Goal: Information Seeking & Learning: Check status

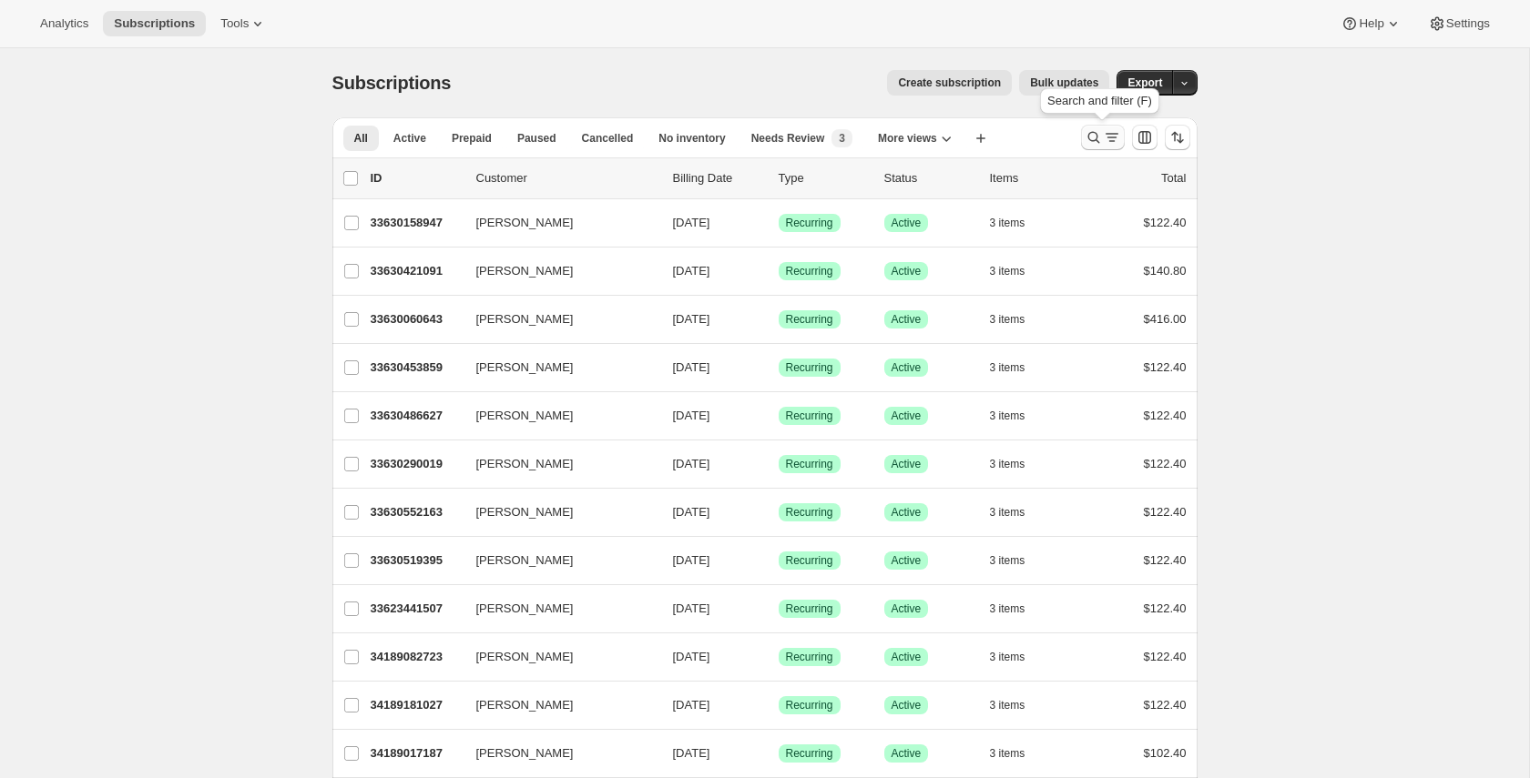
click at [1090, 130] on icon "Search and filter results" at bounding box center [1093, 137] width 18 height 18
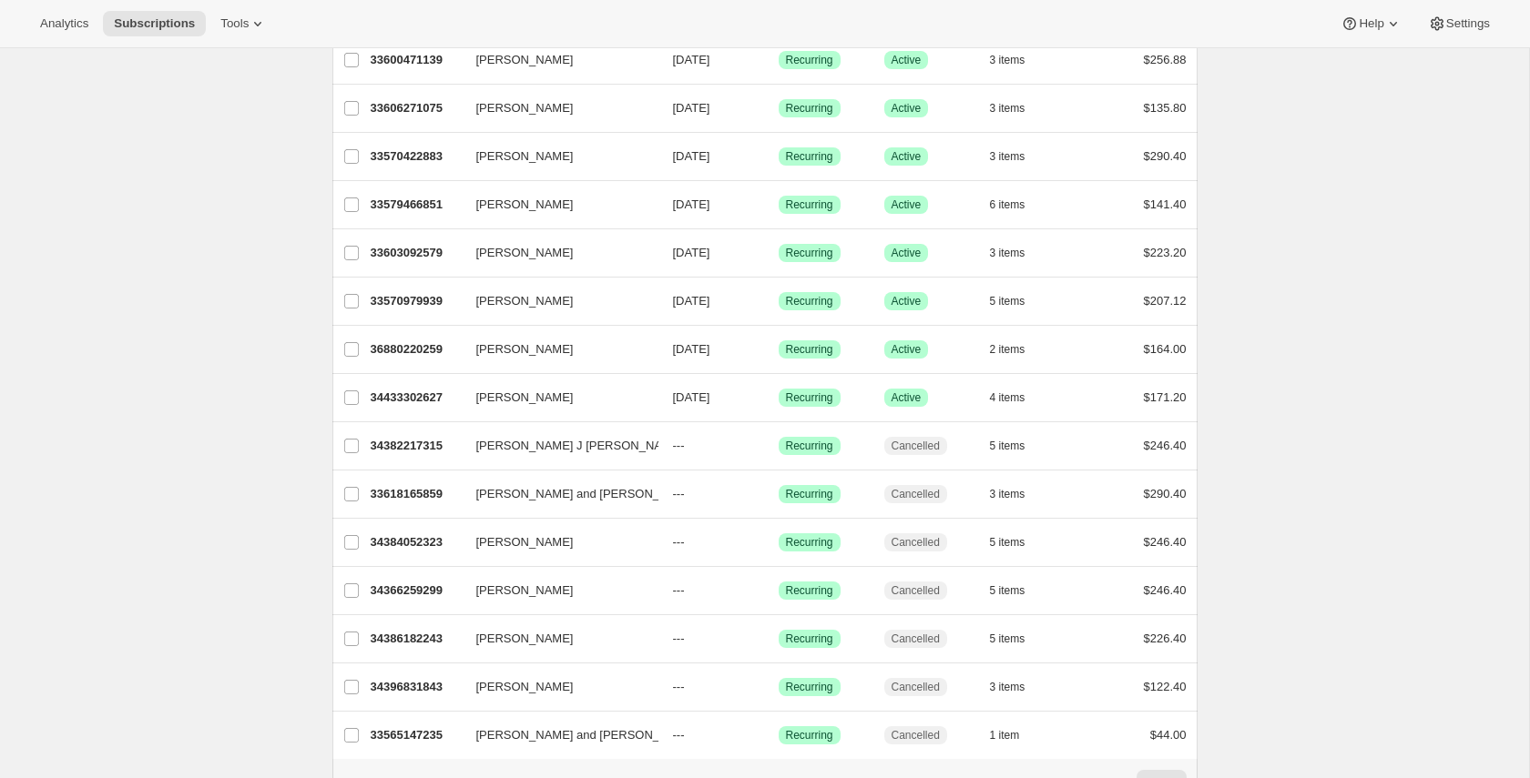
scroll to position [288, 0]
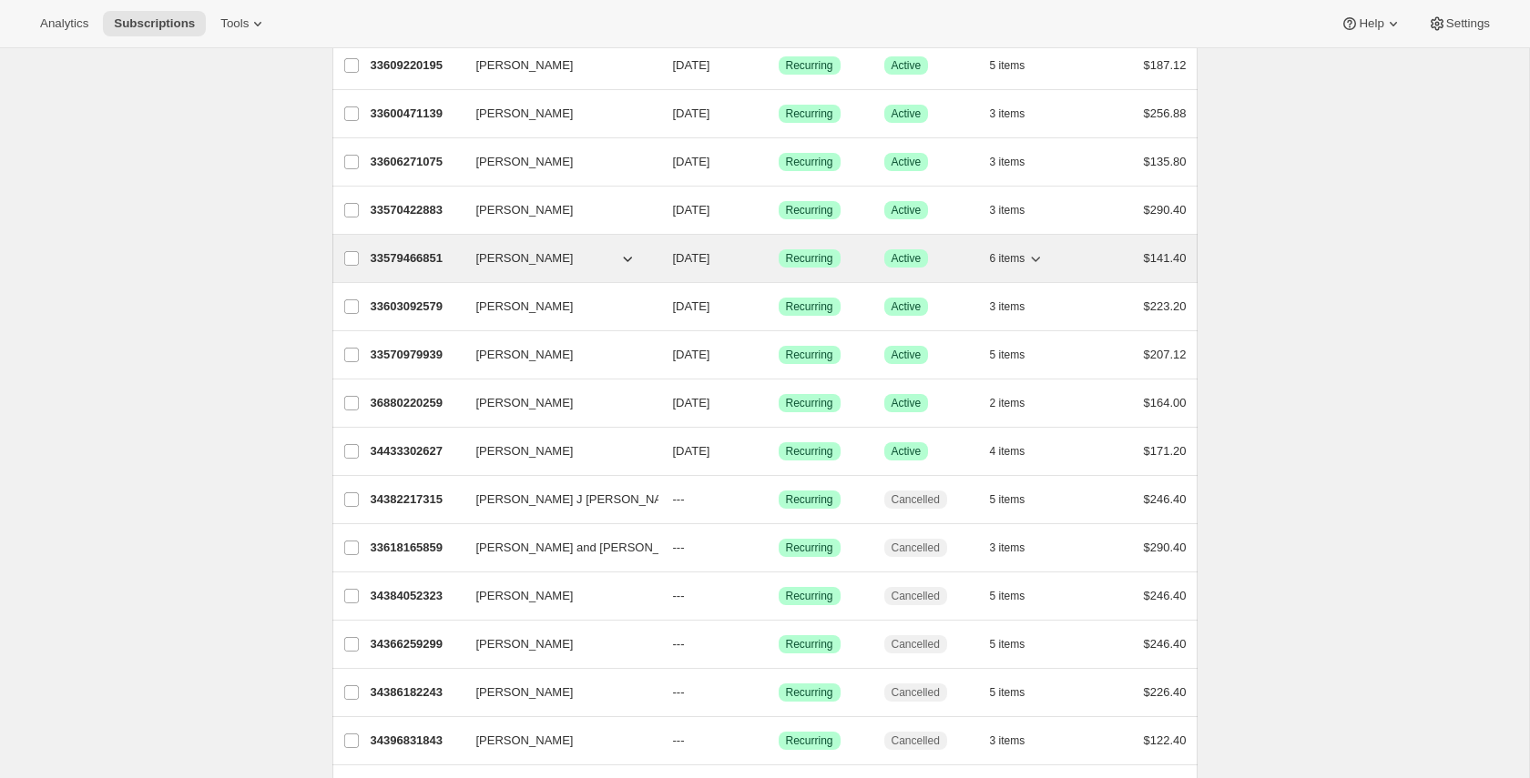
type input "megan"
click at [437, 263] on p "33579466851" at bounding box center [416, 258] width 91 height 18
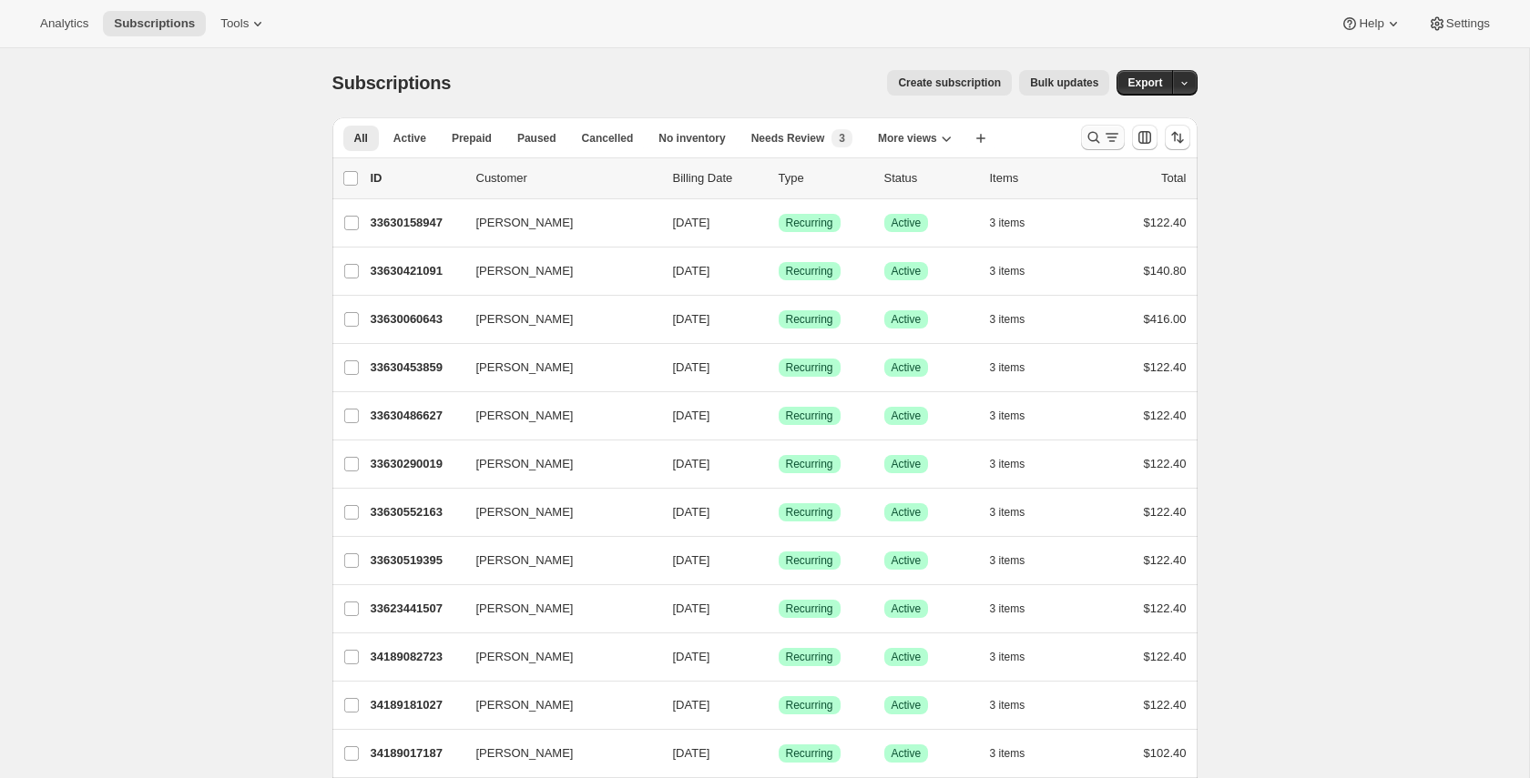
click at [1088, 135] on icon "Search and filter results" at bounding box center [1093, 138] width 12 height 12
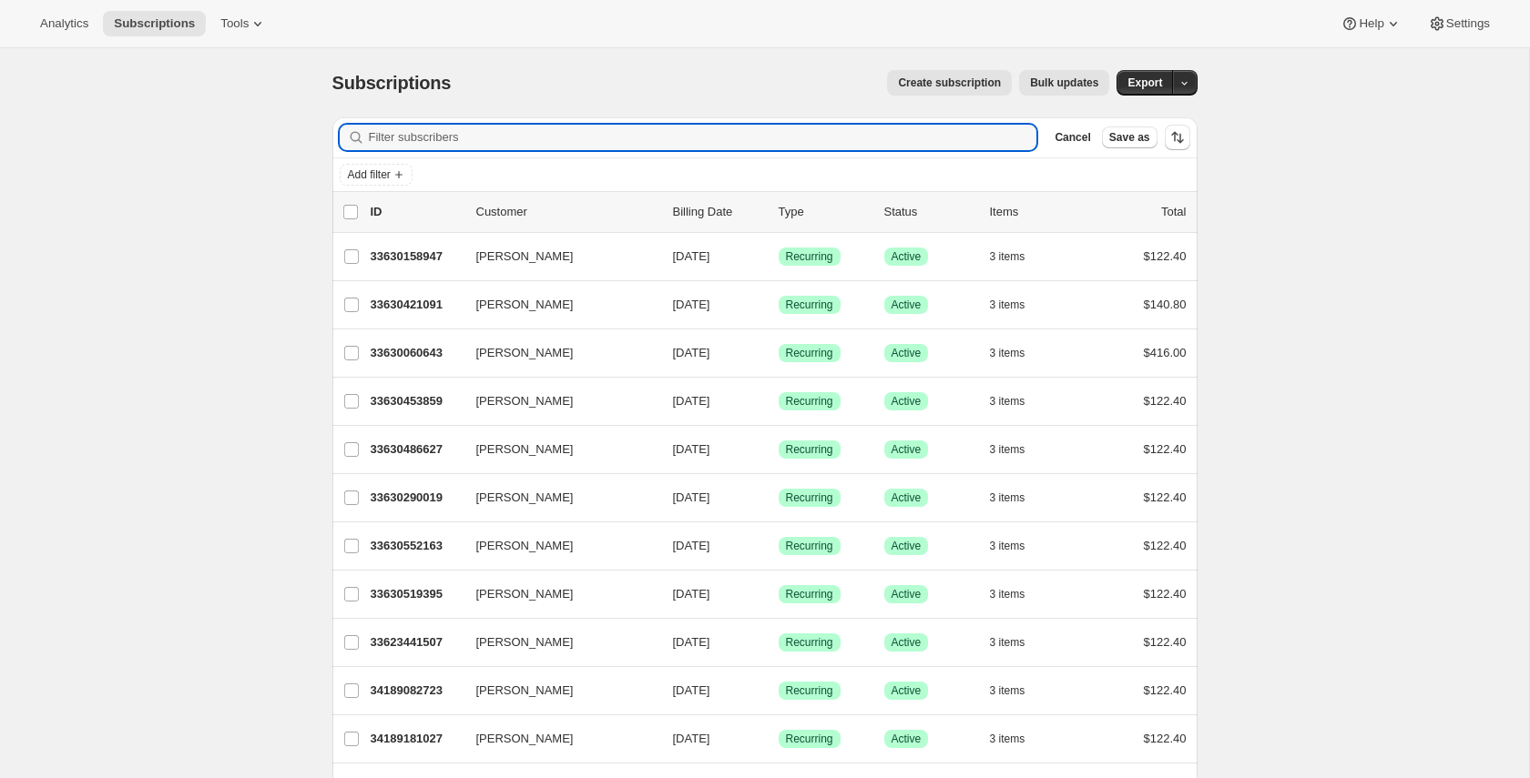
paste input "23266536620400"
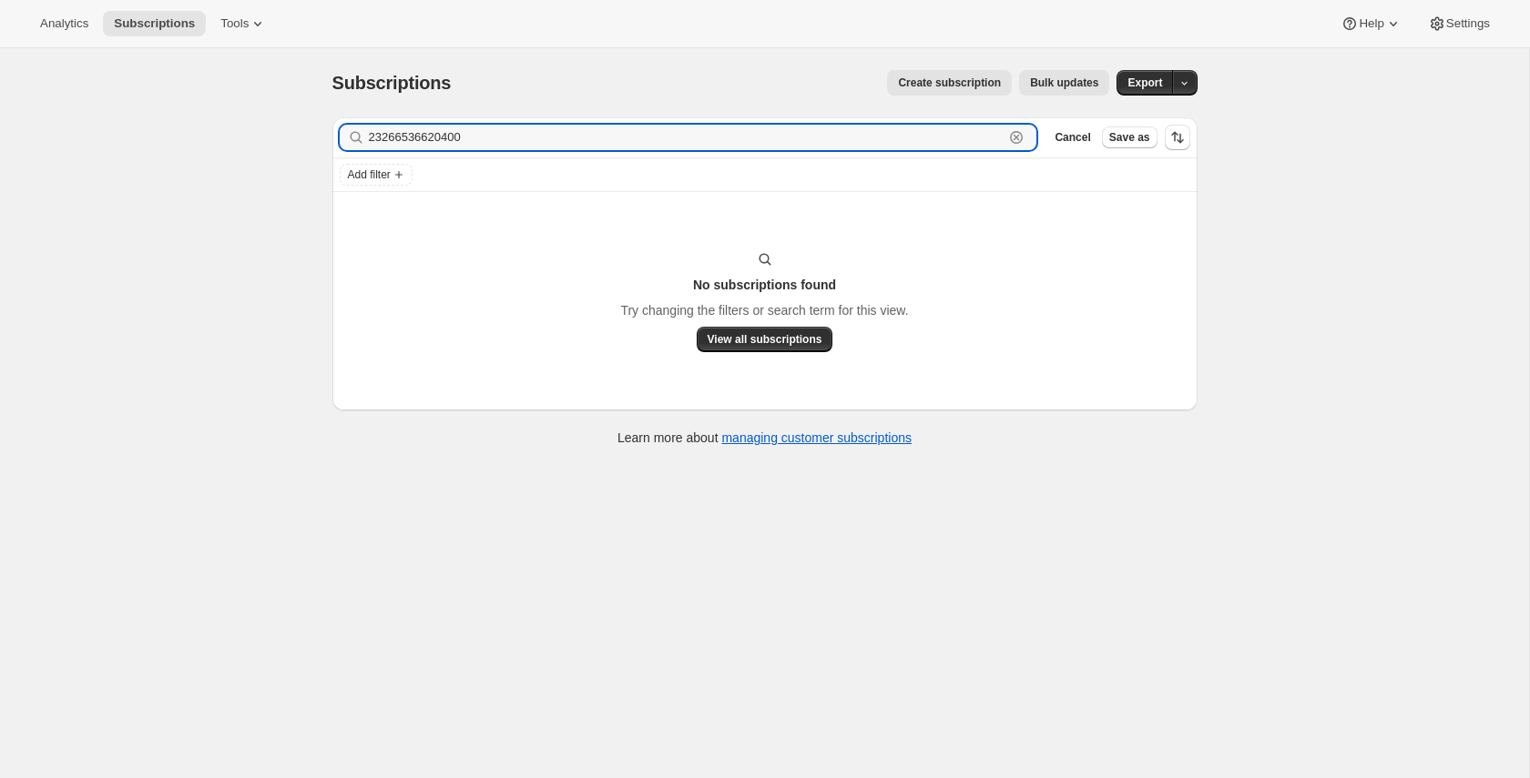
type input "23266536620400"
click at [540, 137] on input "23266536620400" at bounding box center [686, 137] width 635 height 25
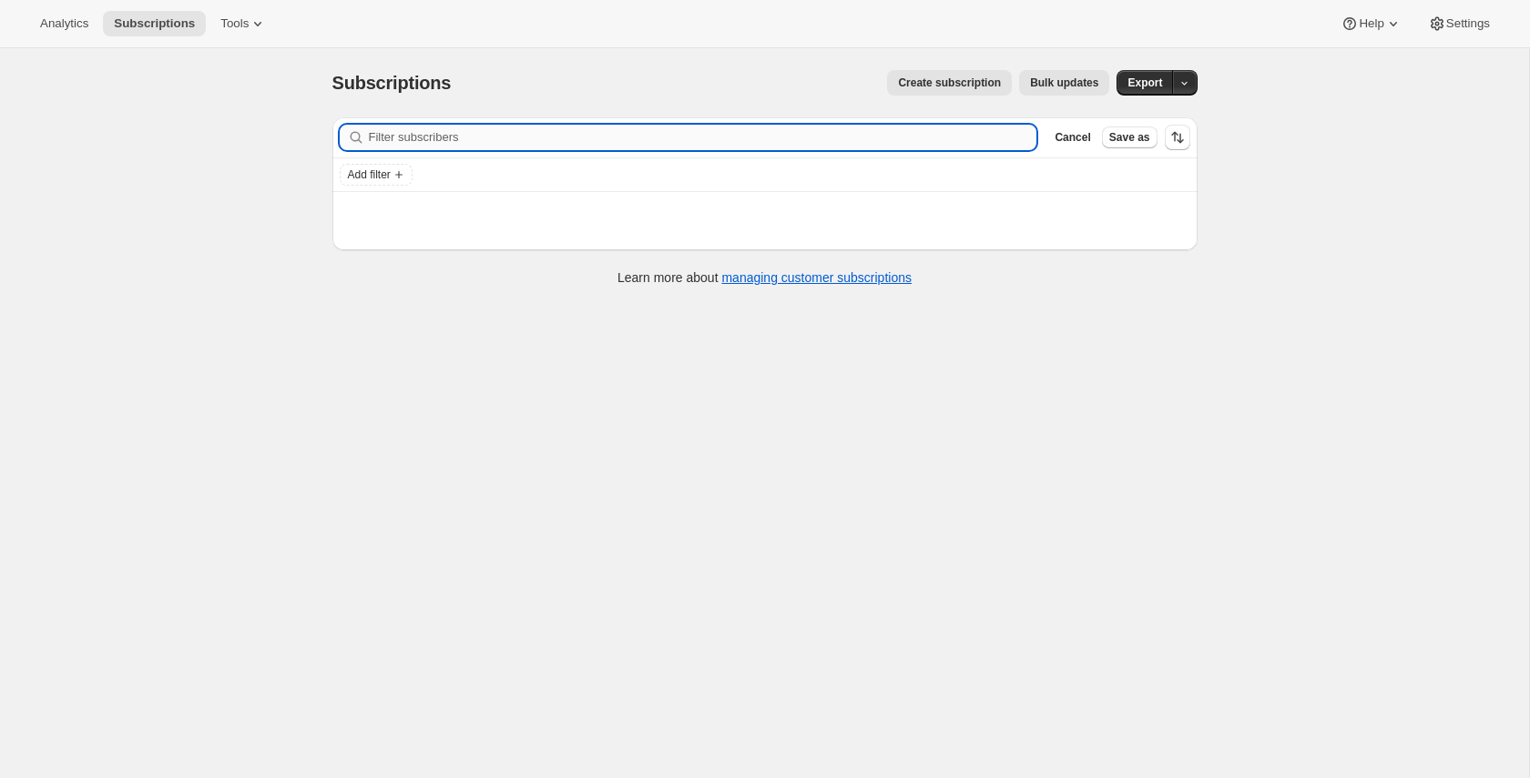
paste input "8469365981283"
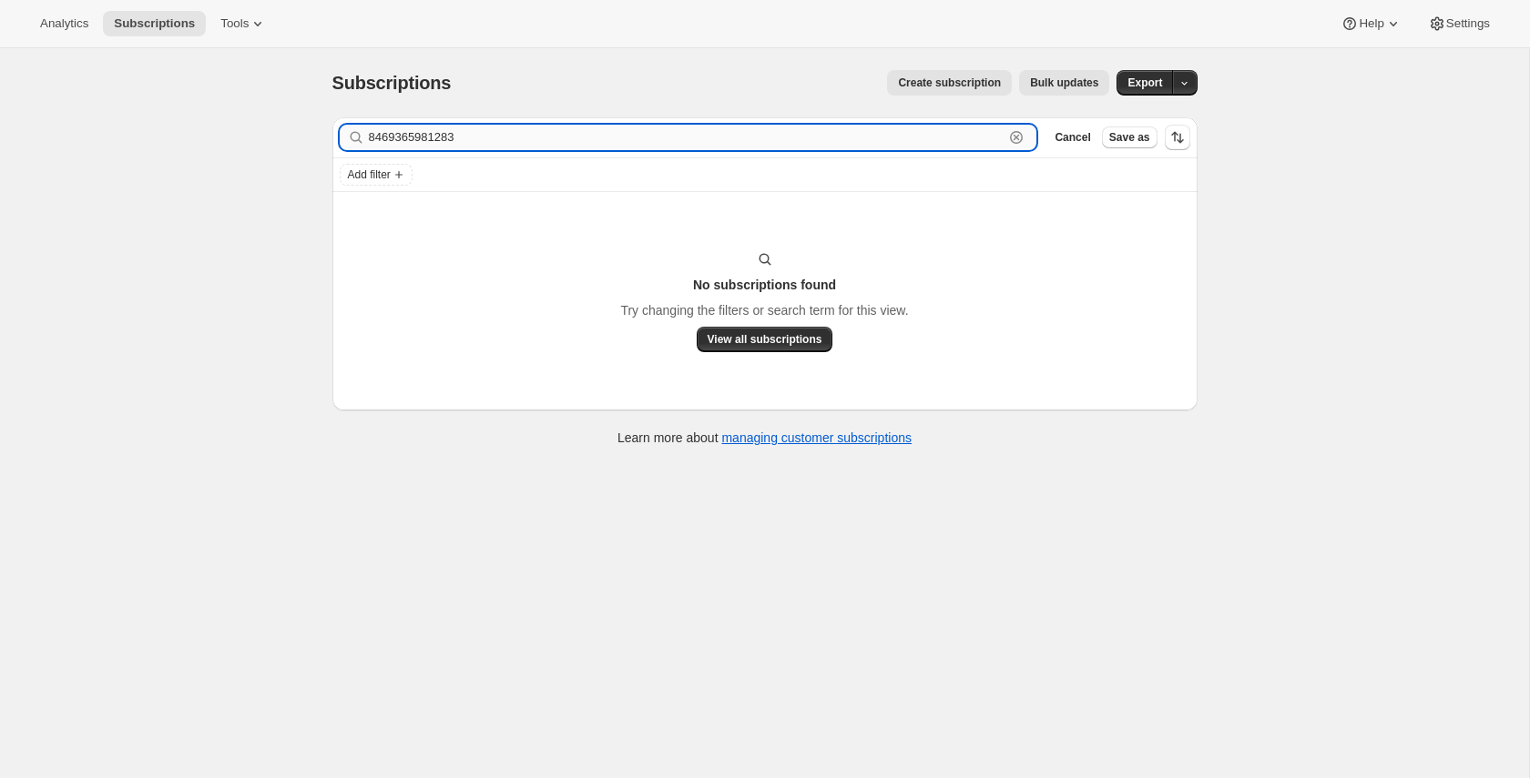
click at [678, 130] on input "8469365981283" at bounding box center [686, 137] width 635 height 25
click at [635, 147] on input "8469365981283" at bounding box center [686, 137] width 635 height 25
paste input "16709215856"
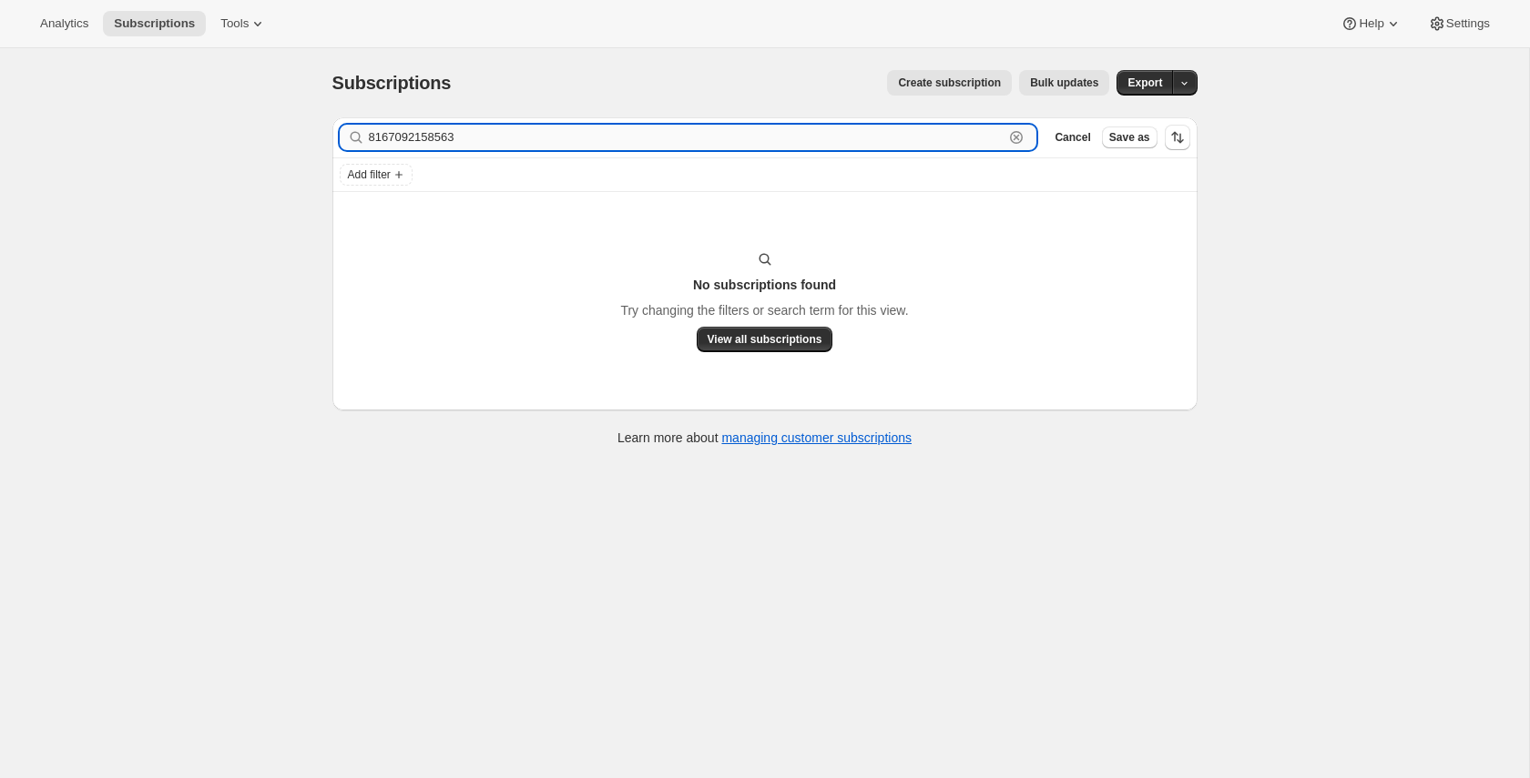
type input "8167092158563"
